Goal: Communication & Community: Connect with others

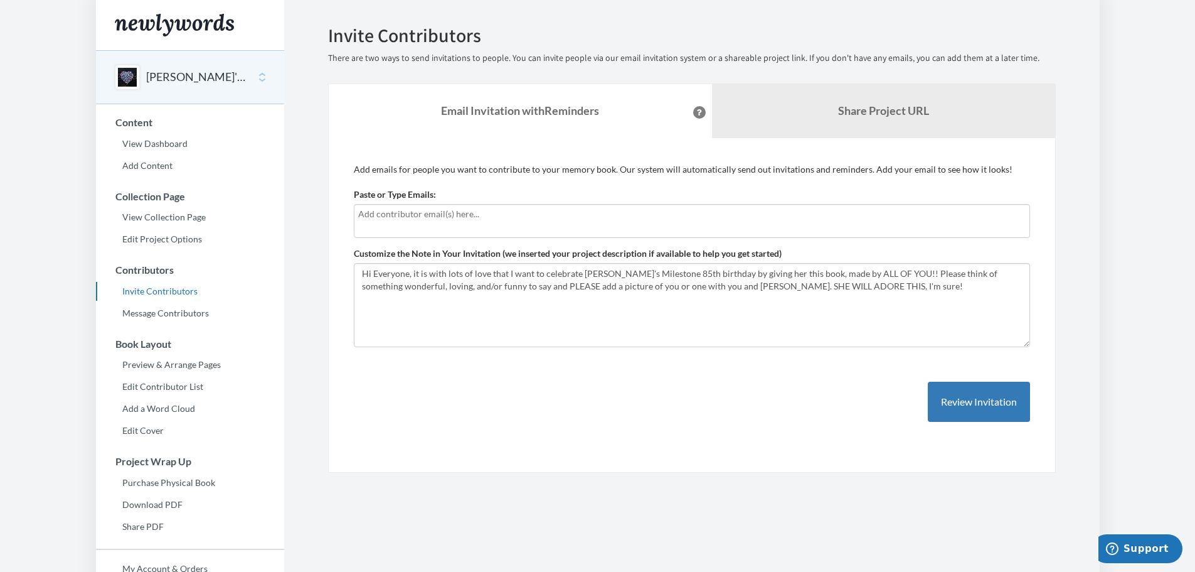
click at [455, 213] on input "text" at bounding box center [690, 214] width 665 height 14
click at [511, 208] on input "text" at bounding box center [690, 214] width 665 height 14
click at [480, 404] on div "Add emails for people you want to contribute to your memory book. Our system wi…" at bounding box center [692, 305] width 676 height 284
click at [357, 213] on div at bounding box center [692, 221] width 676 height 34
drag, startPoint x: 466, startPoint y: 217, endPoint x: 437, endPoint y: 218, distance: 28.9
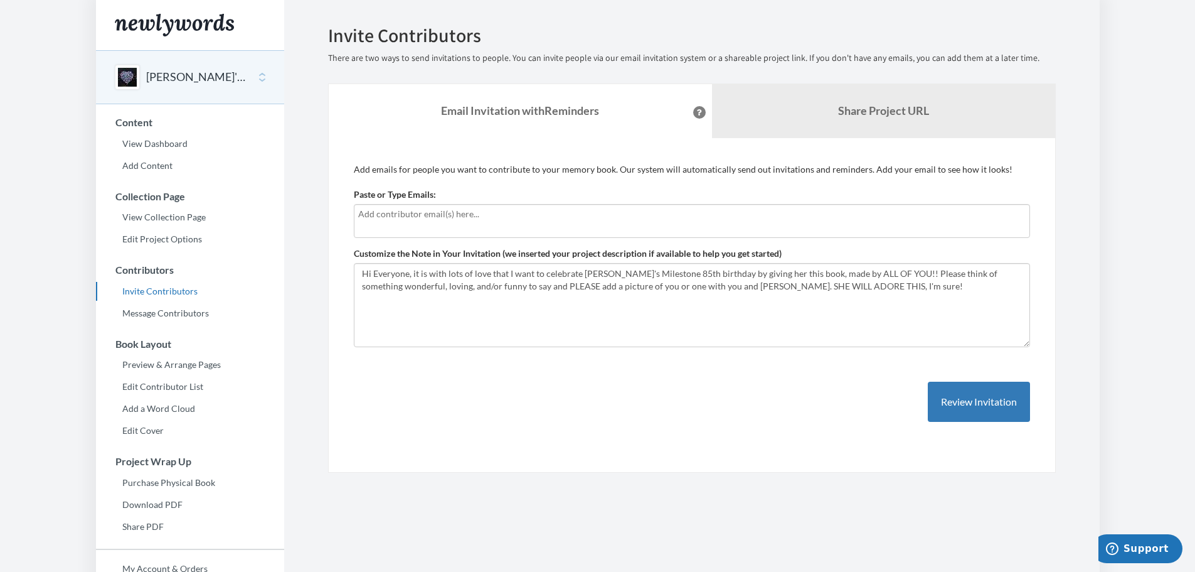
click at [437, 218] on input "text" at bounding box center [690, 214] width 665 height 14
type input "[EMAIL_ADDRESS][DOMAIN_NAME]"
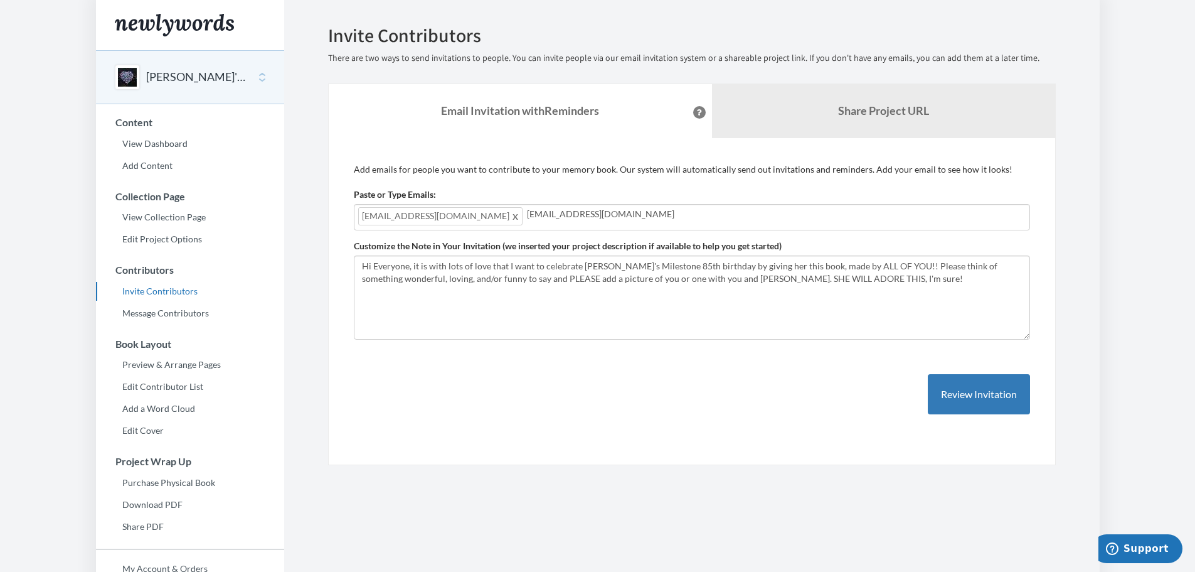
type input "[EMAIL_ADDRESS][DOMAIN_NAME]"
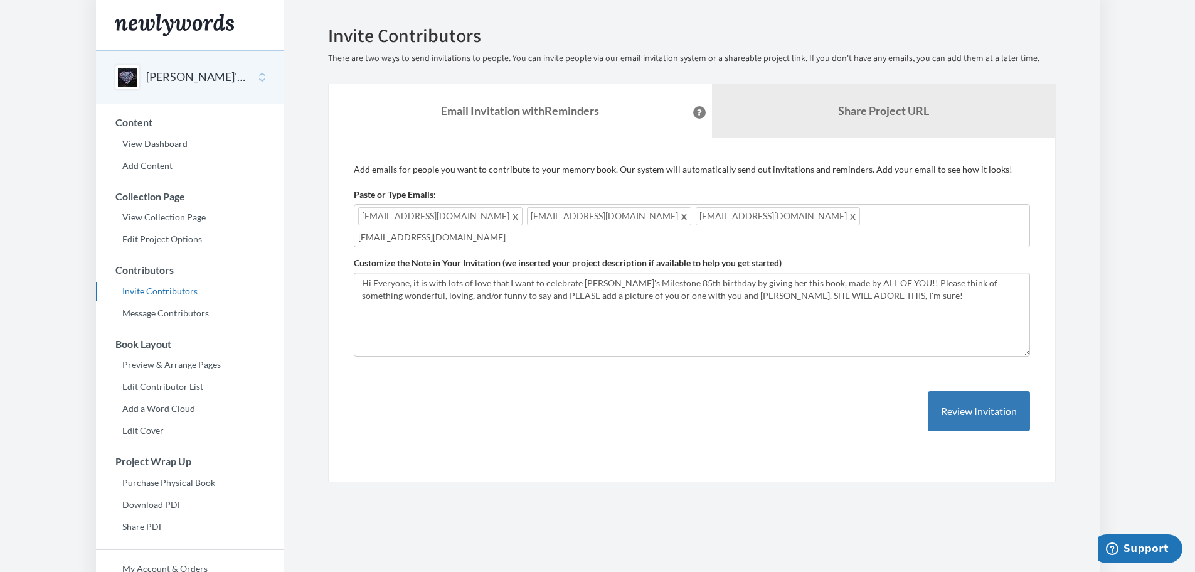
type input "[EMAIL_ADDRESS][DOMAIN_NAME]"
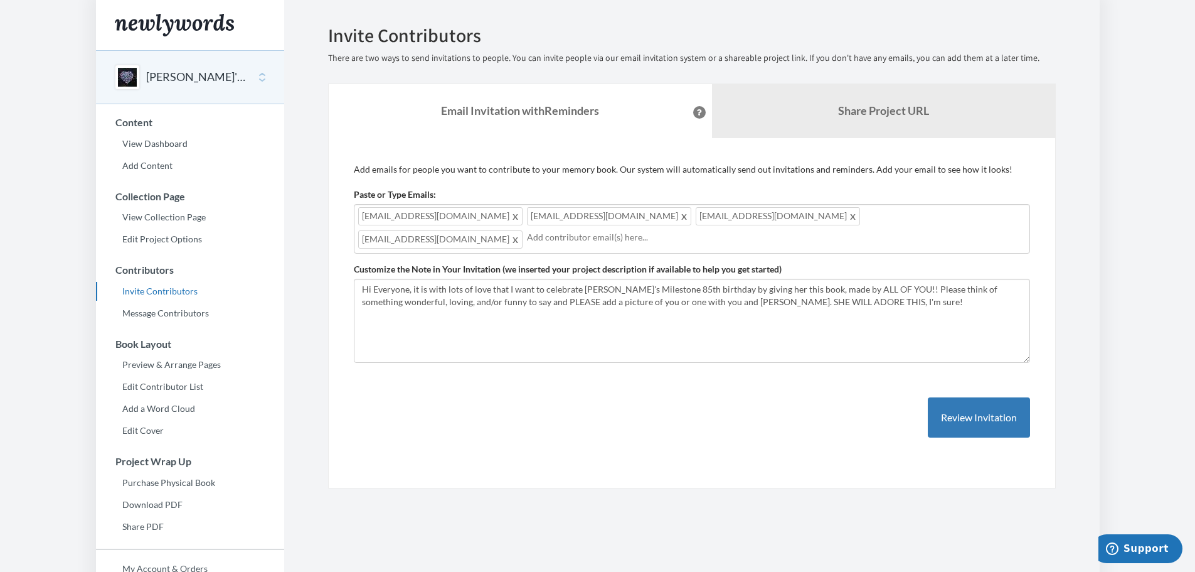
click at [774, 216] on div "alsdiner2@gmail.com aiwebb@aol.com frankiefox5@gmail.com afrost211@gmail.com" at bounding box center [692, 229] width 676 height 50
type input "[EMAIL_ADDRESS][DOMAIN_NAME]"
click at [527, 242] on input "[EMAIL_ADDRESS][DOMAIN_NAME]" at bounding box center [775, 237] width 496 height 14
click at [527, 232] on input "[EMAIL_ADDRESS][DOMAIN_NAME]" at bounding box center [775, 237] width 496 height 14
type input "[EMAIL_ADDRESS][DOMAIN_NAME]"
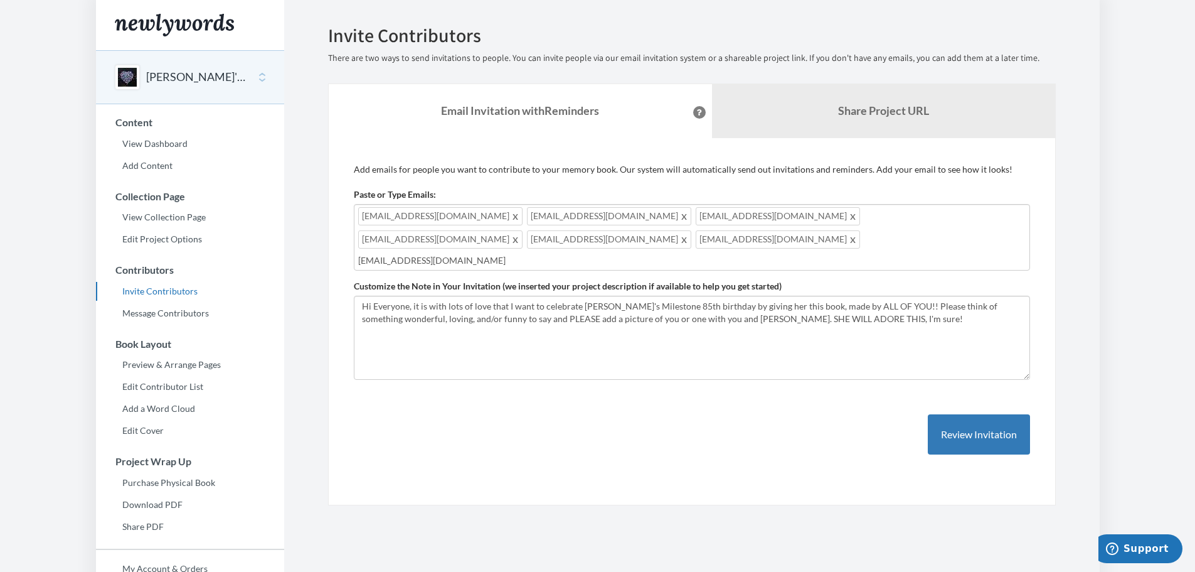
type input "[EMAIL_ADDRESS][DOMAIN_NAME]"
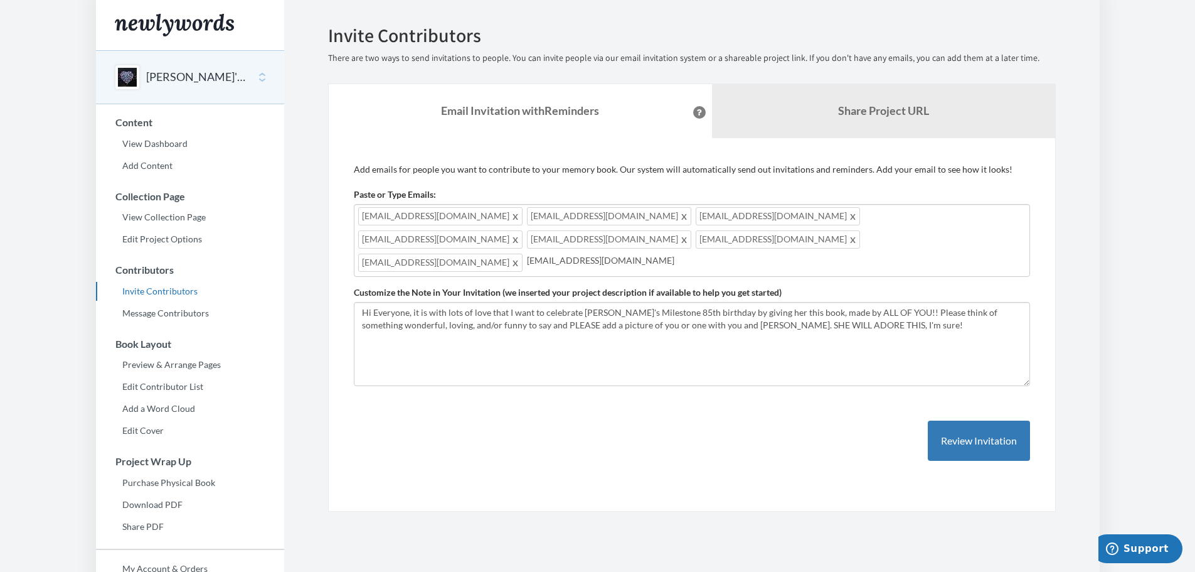
type input "[EMAIL_ADDRESS][DOMAIN_NAME]"
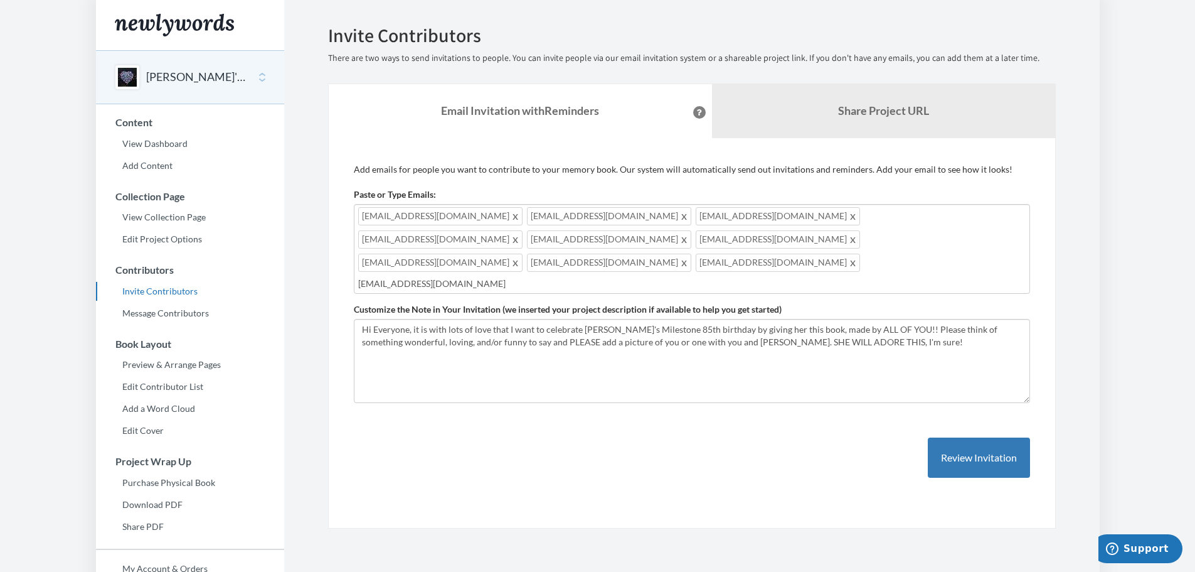
type input "[EMAIL_ADDRESS][DOMAIN_NAME]"
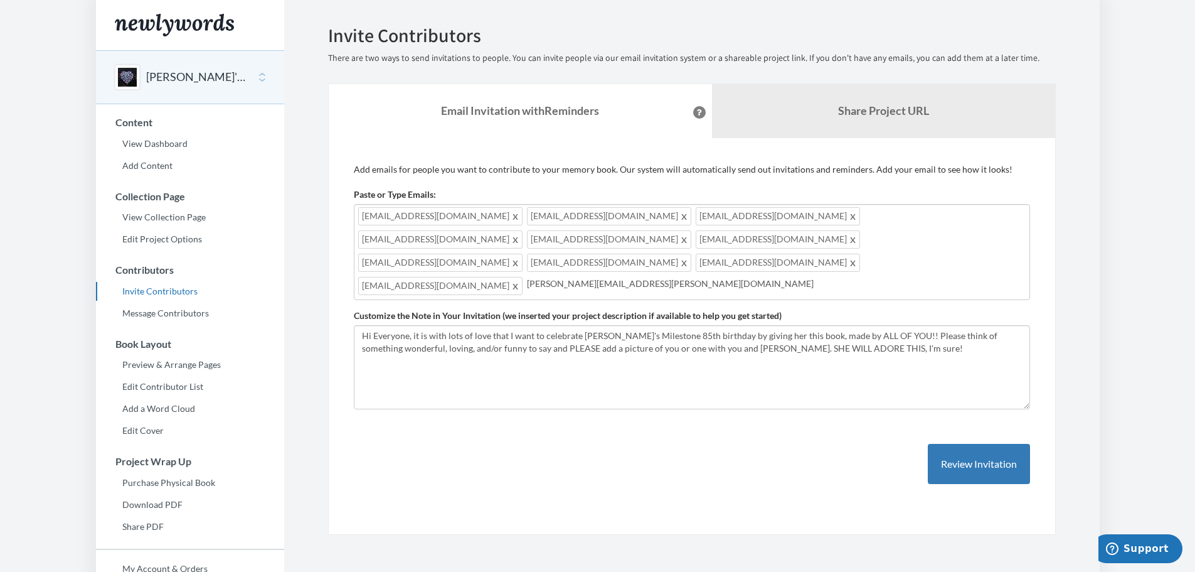
type input "[PERSON_NAME][EMAIL_ADDRESS][PERSON_NAME][DOMAIN_NAME]"
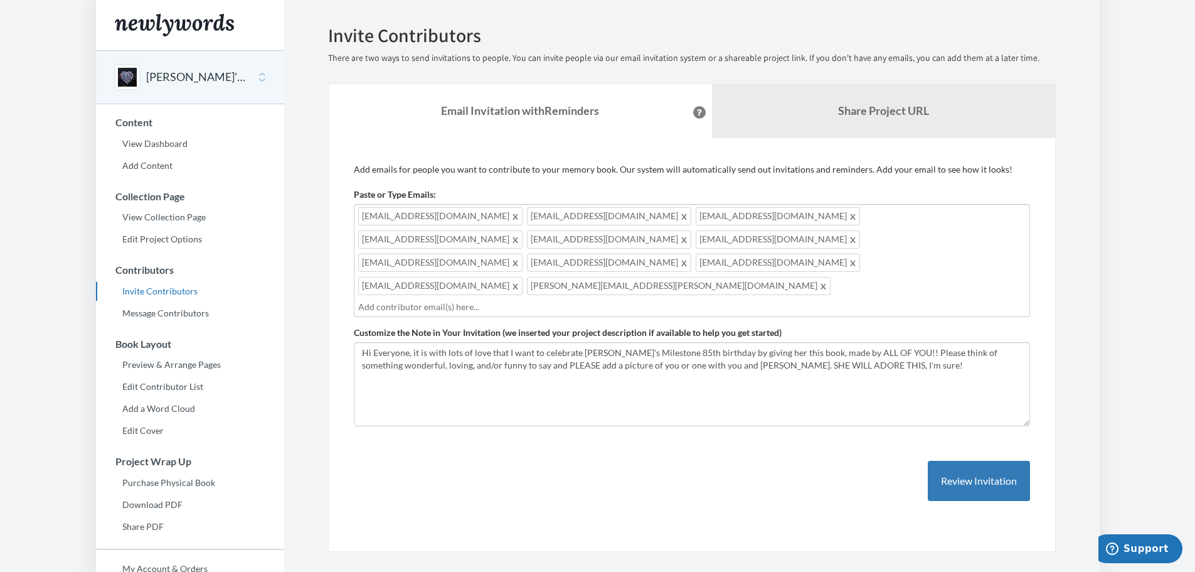
click at [860, 235] on div "alsdiner2@gmail.com aiwebb@aol.com frankiefox5@gmail.com afrost211@gmail.com ar…" at bounding box center [692, 260] width 676 height 113
type input "[EMAIL_ADDRESS][DOMAIN_NAME]"
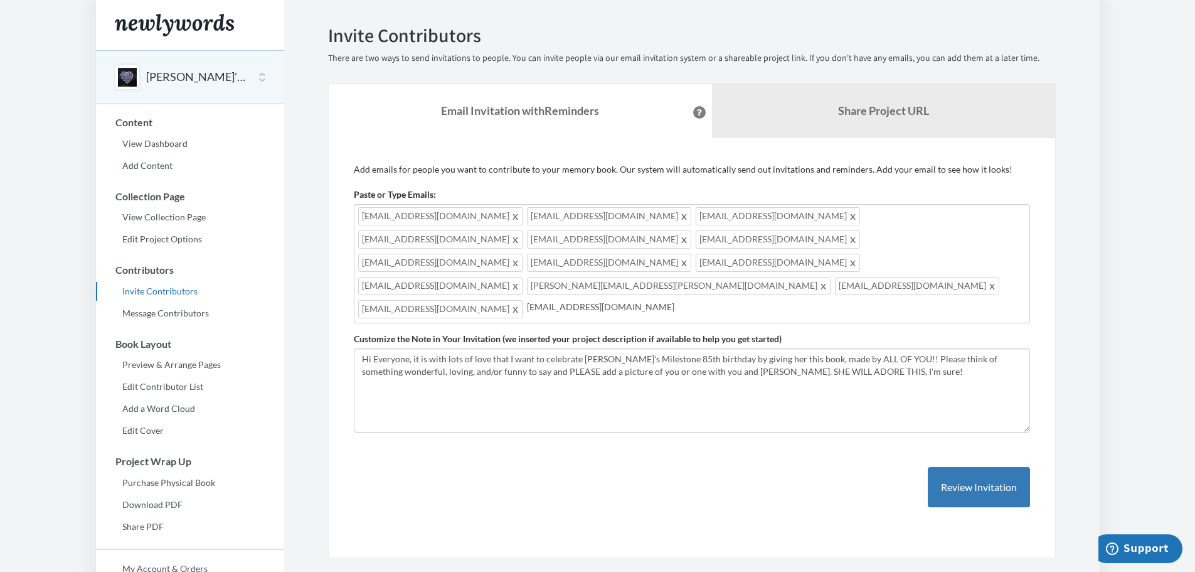
type input "[EMAIL_ADDRESS][DOMAIN_NAME]"
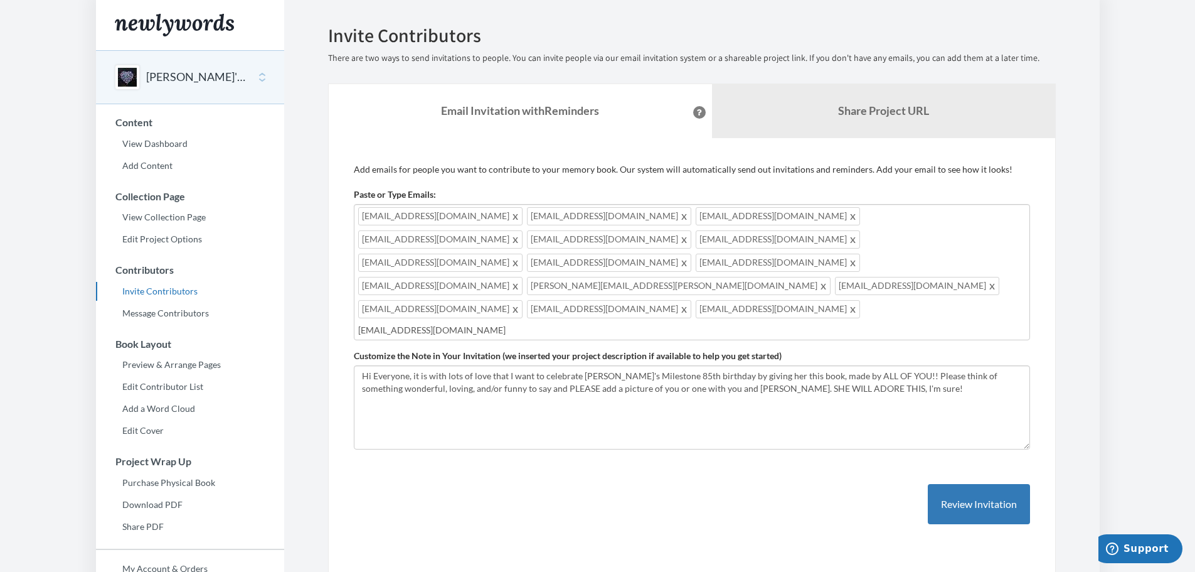
type input "[EMAIL_ADDRESS][DOMAIN_NAME]"
click at [751, 323] on input "[EMAIL_ADDRESS][DOMAIN_NAME]" at bounding box center [690, 330] width 665 height 14
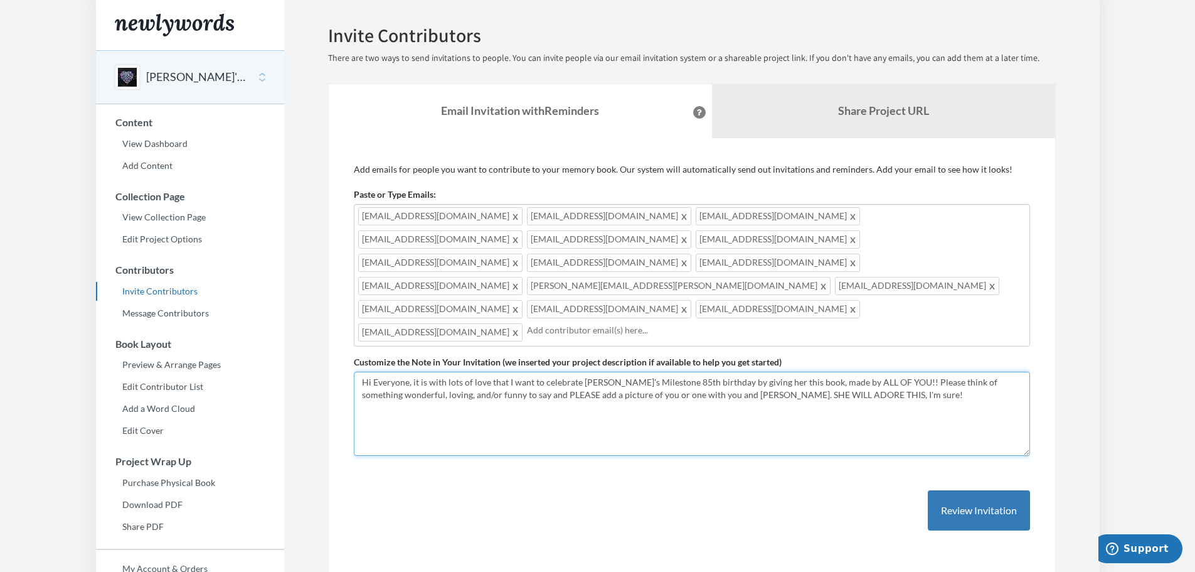
click at [412, 371] on textarea "Hi Everyone, it is with lots of love that I want to celebrate Esther's Mileston…" at bounding box center [692, 413] width 676 height 84
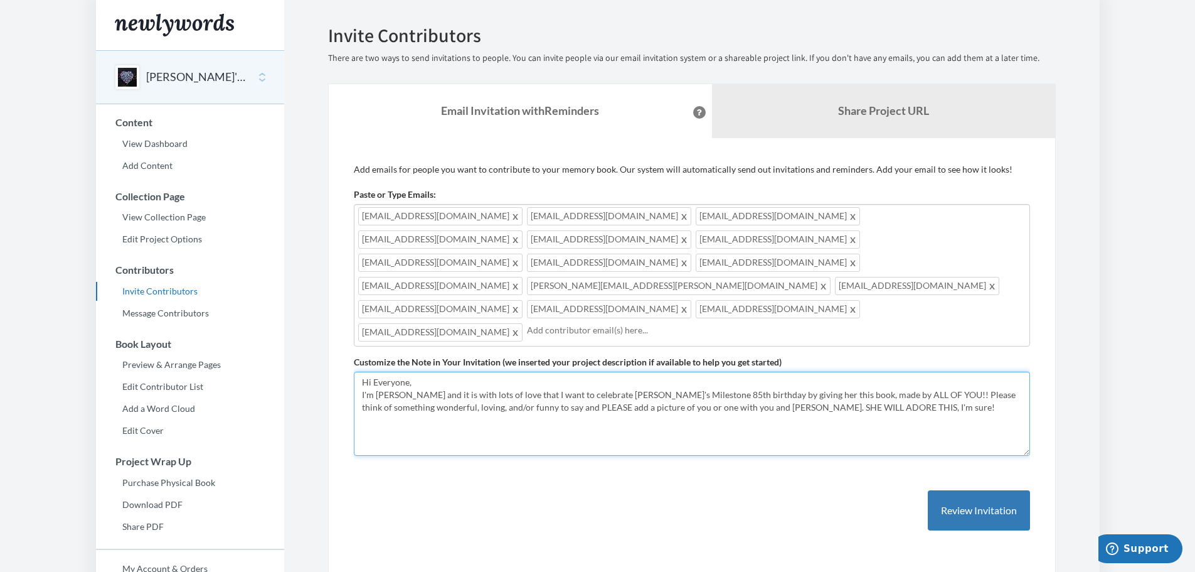
drag, startPoint x: 923, startPoint y: 346, endPoint x: 941, endPoint y: 339, distance: 19.2
click at [924, 371] on textarea "Hi Everyone, it is with lots of love that I want to celebrate Esther's Mileston…" at bounding box center [692, 413] width 676 height 84
click at [990, 371] on textarea "Hi Everyone, it is with lots of love that I want to celebrate Esther's Mileston…" at bounding box center [692, 413] width 676 height 84
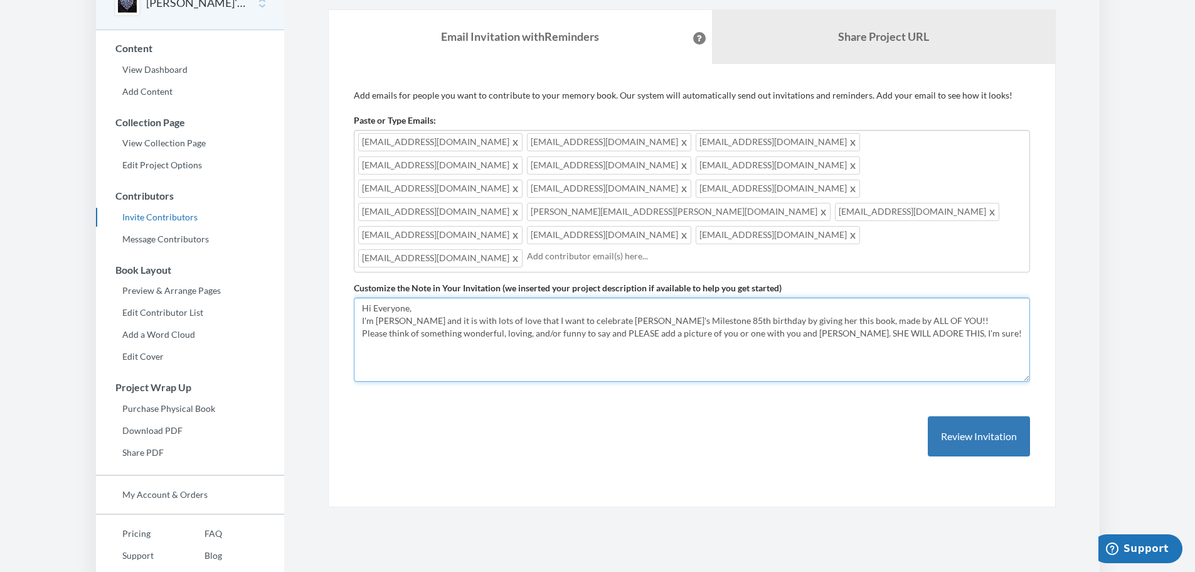
scroll to position [115, 0]
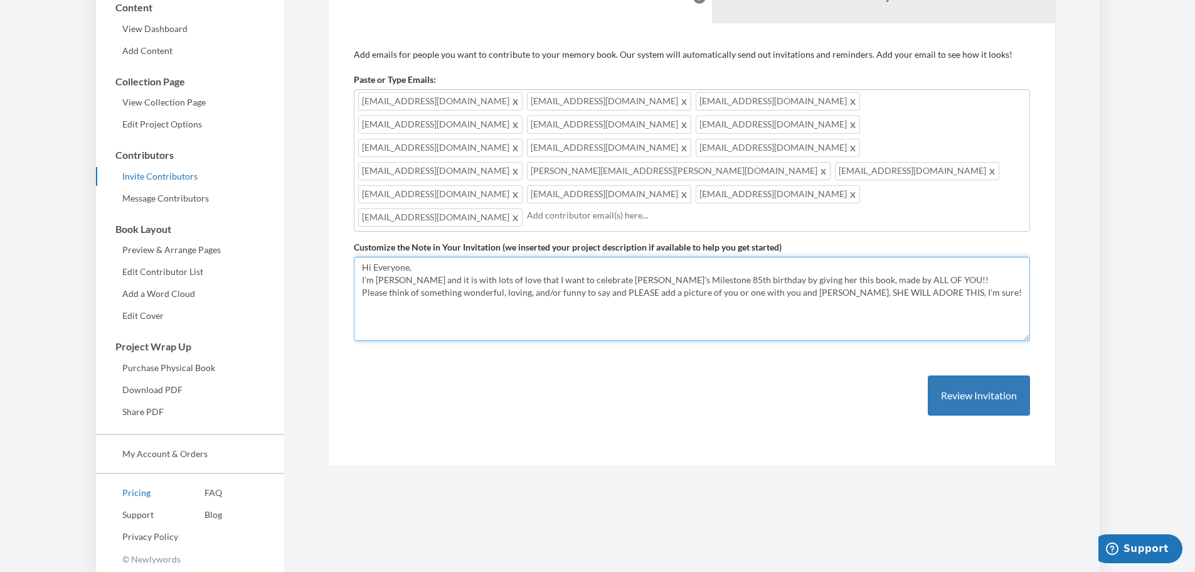
type textarea "Hi Everyone, I'm [PERSON_NAME] and it is with lots of love that I want to celeb…"
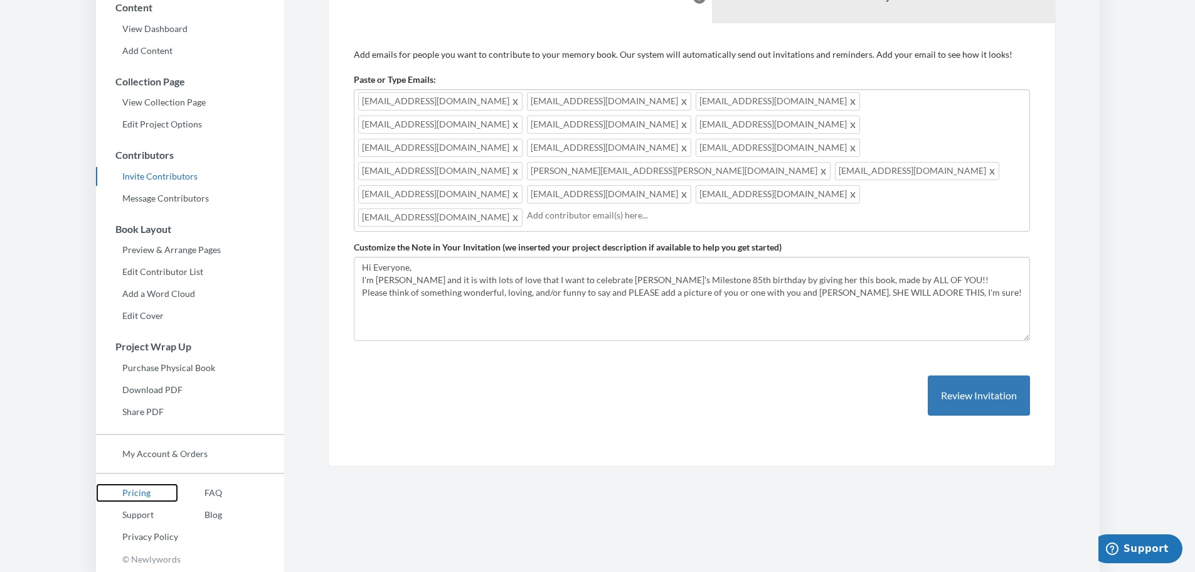
click at [136, 491] on link "Pricing" at bounding box center [137, 492] width 82 height 19
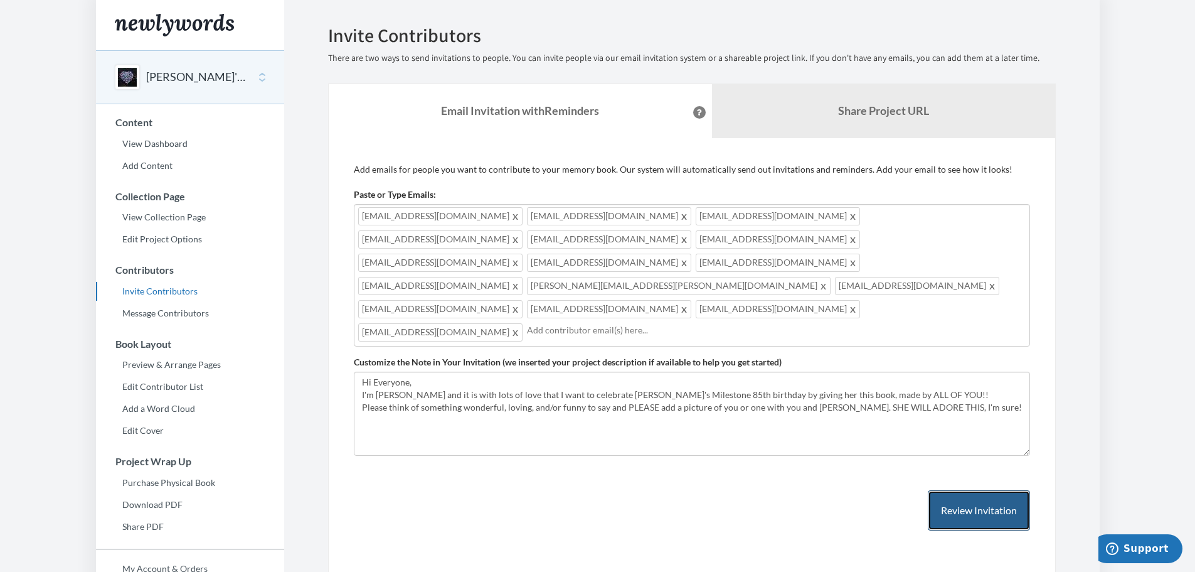
click at [992, 490] on button "Review Invitation" at bounding box center [979, 510] width 102 height 41
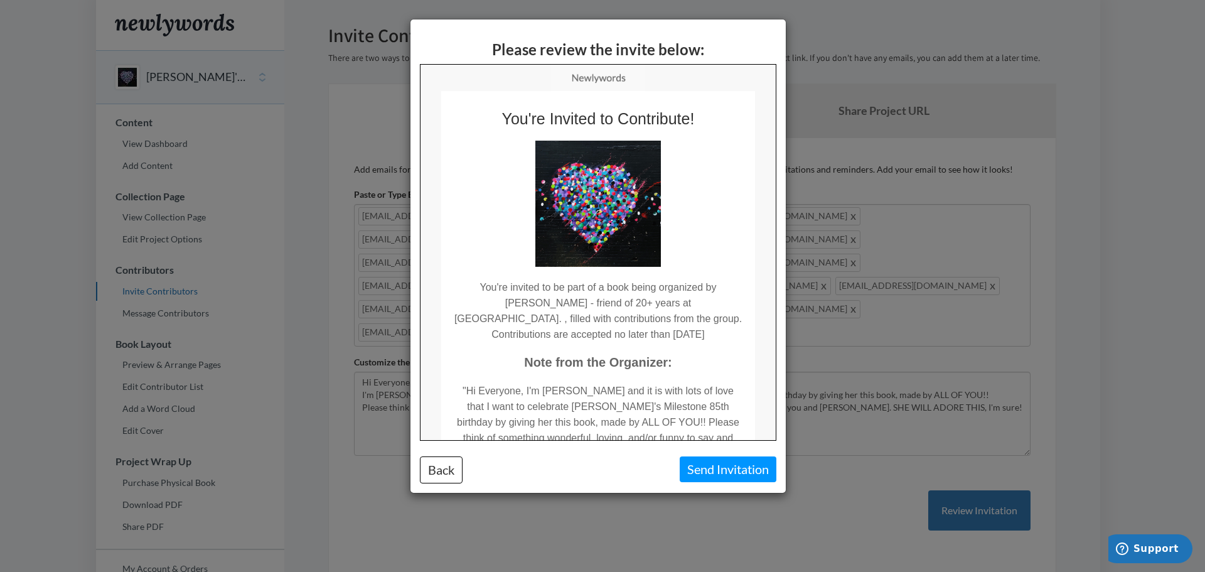
click at [680, 303] on td "You're invited to be part of a book being organized by [PERSON_NAME] - friend o…" at bounding box center [597, 303] width 314 height 75
click at [451, 468] on button "Back" at bounding box center [441, 469] width 43 height 27
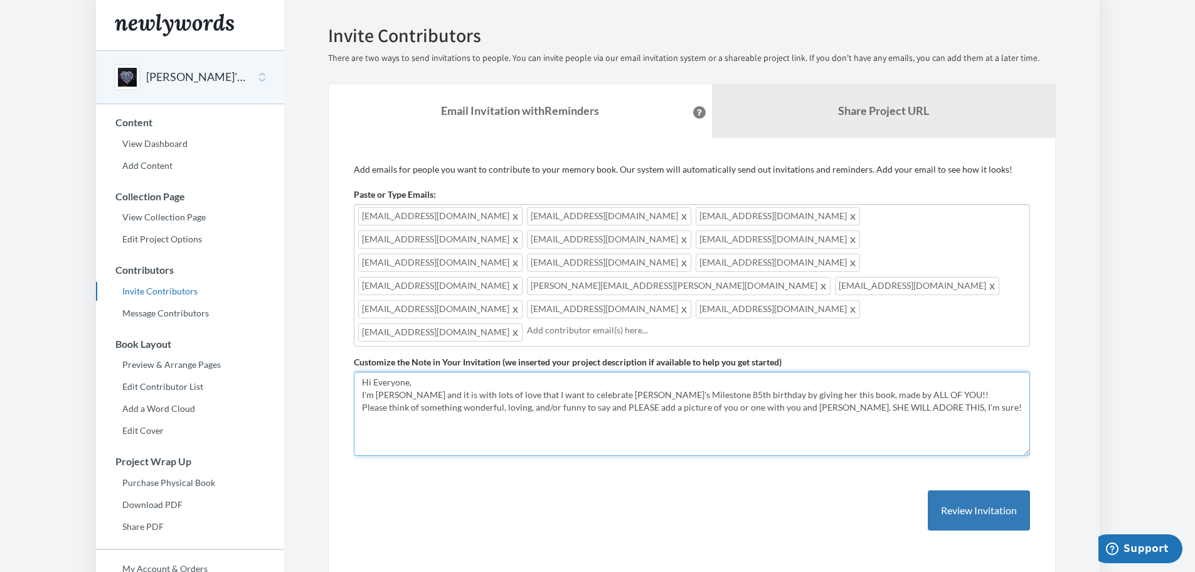
drag, startPoint x: 448, startPoint y: 341, endPoint x: 360, endPoint y: 336, distance: 88.6
click at [360, 371] on textarea "Hi Everyone, it is with lots of love that I want to celebrate Esther's Mileston…" at bounding box center [692, 413] width 676 height 84
drag, startPoint x: 418, startPoint y: 343, endPoint x: 408, endPoint y: 343, distance: 10.0
click at [408, 371] on textarea "Hi Everyone, it is with lots of love that I want to celebrate Esther's Mileston…" at bounding box center [692, 413] width 676 height 84
type textarea "Hi Everyone, It is with much love that I want to celebrate Esther's Milestone 8…"
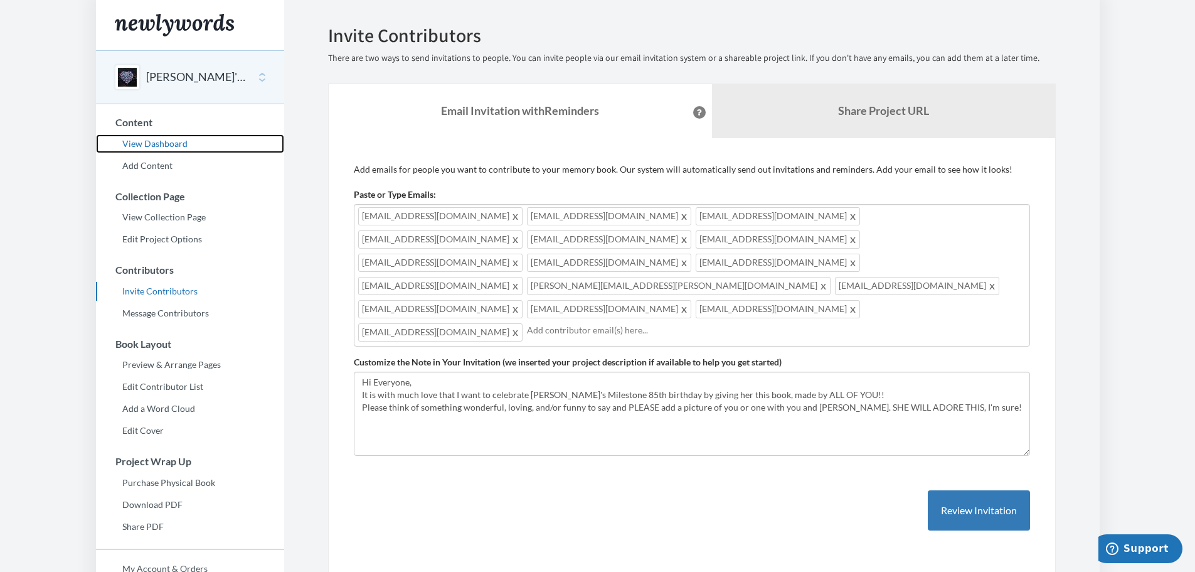
click at [174, 141] on link "View Dashboard" at bounding box center [190, 143] width 188 height 19
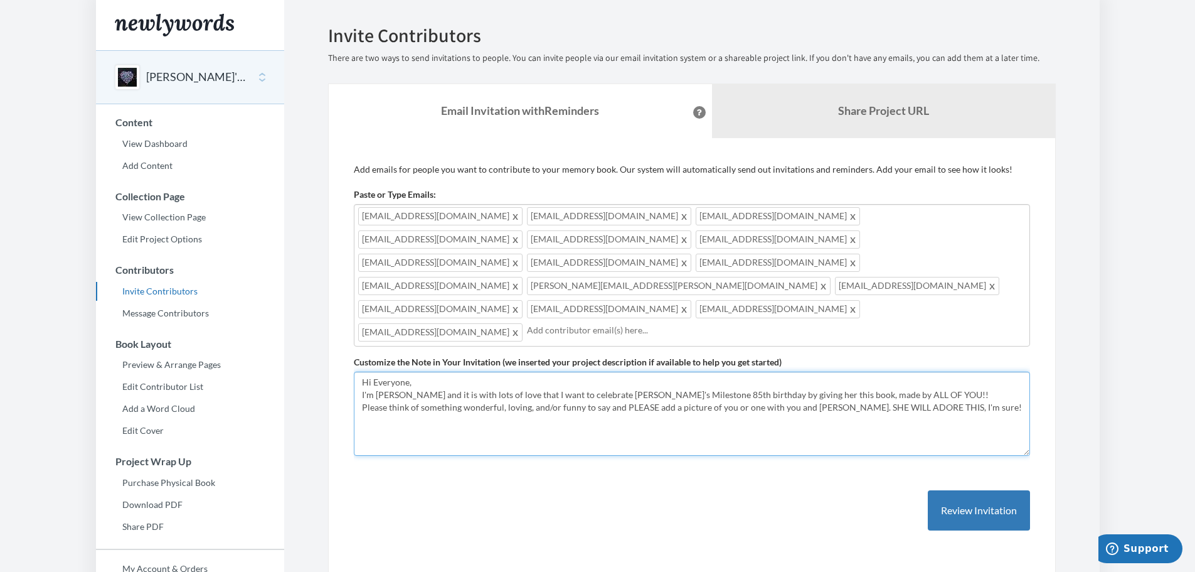
drag, startPoint x: 447, startPoint y: 340, endPoint x: 351, endPoint y: 341, distance: 95.4
click at [351, 341] on div "Add emails for people you want to contribute to your memory book. Our system wi…" at bounding box center [692, 360] width 728 height 444
type textarea "Hi Everyone, It is with lots of love that I want to celebrate Esther's Mileston…"
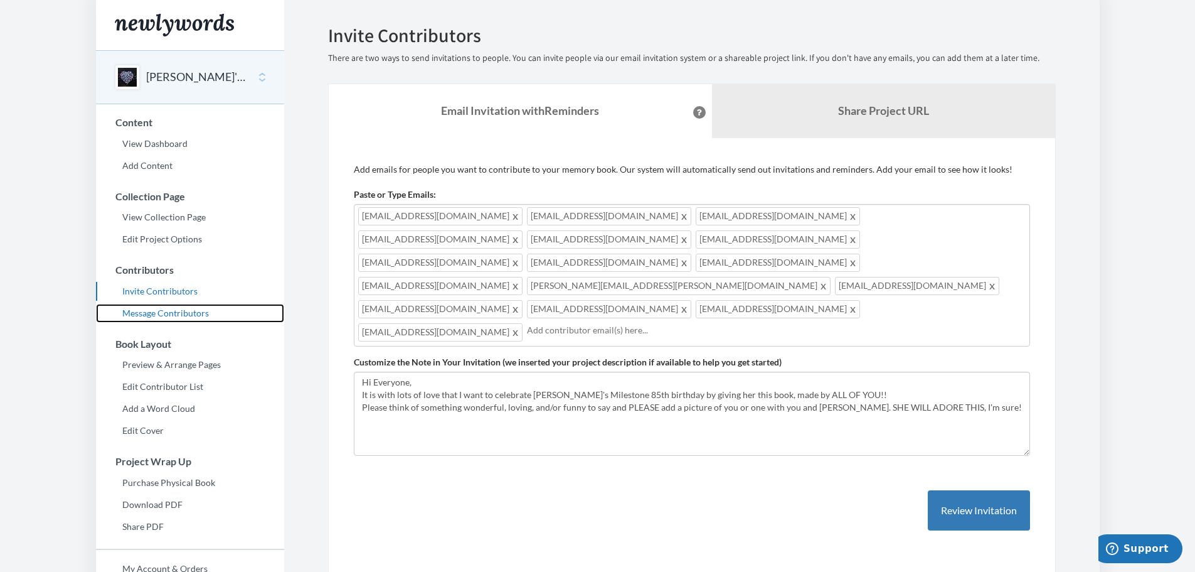
click at [196, 312] on link "Message Contributors" at bounding box center [190, 313] width 188 height 19
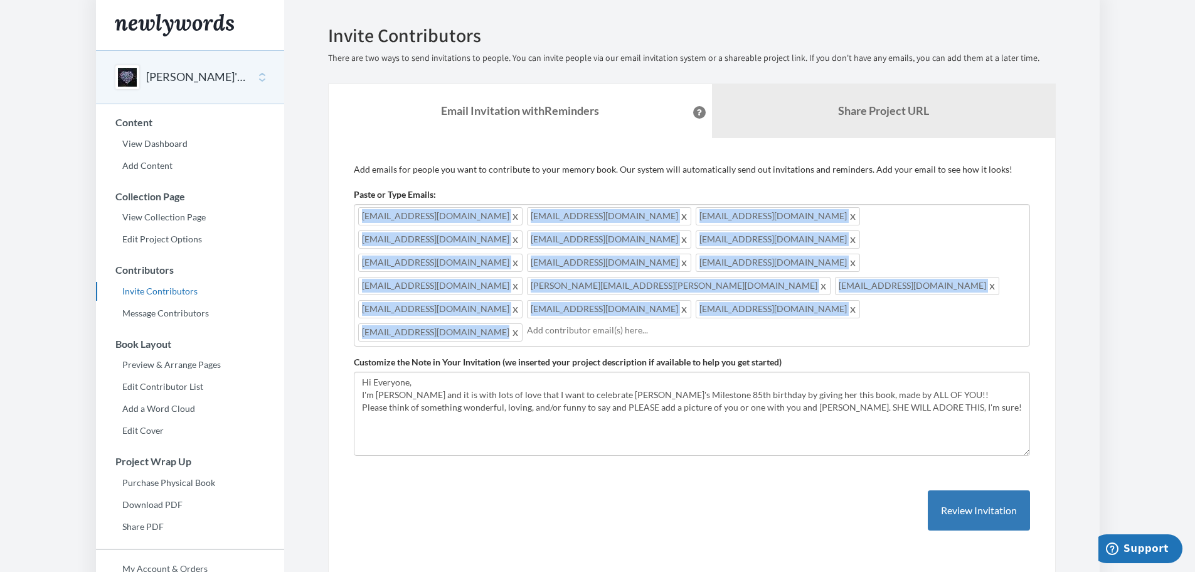
drag, startPoint x: 357, startPoint y: 218, endPoint x: 760, endPoint y: 274, distance: 406.6
click at [760, 274] on div "[EMAIL_ADDRESS][DOMAIN_NAME] [EMAIL_ADDRESS][DOMAIN_NAME] [EMAIL_ADDRESS][DOMAI…" at bounding box center [692, 275] width 676 height 142
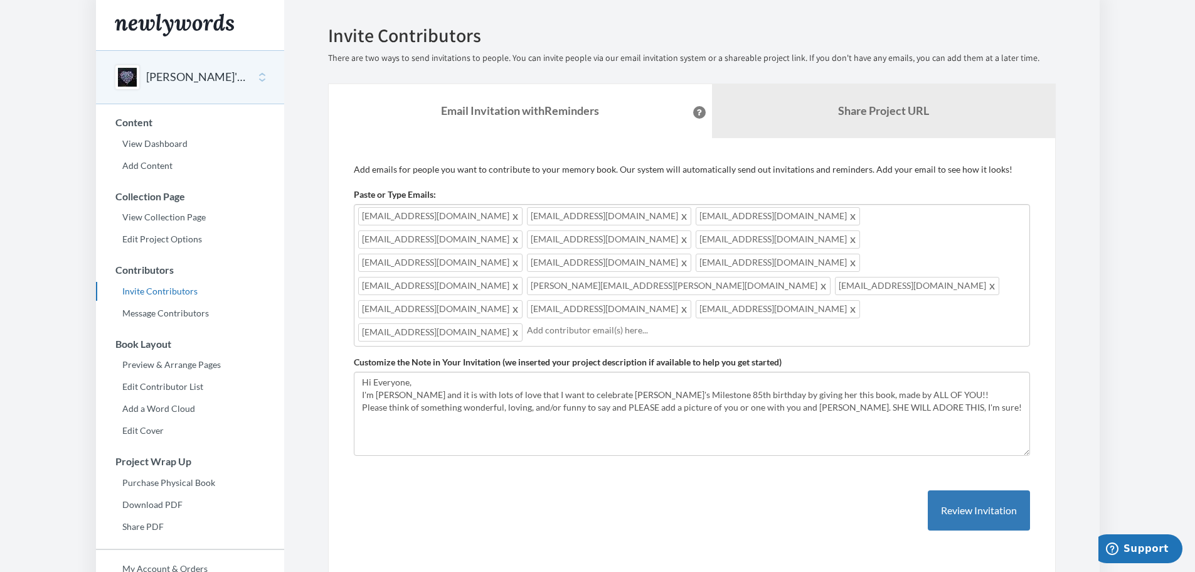
click at [761, 260] on div "[EMAIL_ADDRESS][DOMAIN_NAME] [EMAIL_ADDRESS][DOMAIN_NAME] [EMAIL_ADDRESS][DOMAI…" at bounding box center [692, 275] width 676 height 142
drag, startPoint x: 751, startPoint y: 262, endPoint x: 754, endPoint y: 269, distance: 7.0
click at [751, 263] on div "[EMAIL_ADDRESS][DOMAIN_NAME] [EMAIL_ADDRESS][DOMAIN_NAME] [EMAIL_ADDRESS][DOMAI…" at bounding box center [692, 275] width 676 height 142
type input "[EMAIL_ADDRESS][DOMAIN_NAME]"
click at [212, 365] on link "Preview & Arrange Pages" at bounding box center [190, 364] width 188 height 19
